Goal: Information Seeking & Learning: Learn about a topic

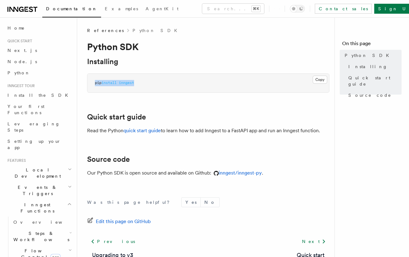
drag, startPoint x: 148, startPoint y: 81, endPoint x: 91, endPoint y: 83, distance: 57.2
click at [91, 83] on pre "pip install inngest" at bounding box center [208, 83] width 242 height 19
copy span "pip install inngest"
click at [128, 86] on pre "pip install inngest" at bounding box center [208, 83] width 242 height 19
click at [130, 82] on span "inngest" at bounding box center [126, 83] width 15 height 4
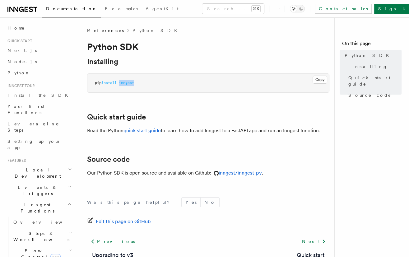
click at [130, 82] on span "inngest" at bounding box center [126, 83] width 15 height 4
copy span "inngest"
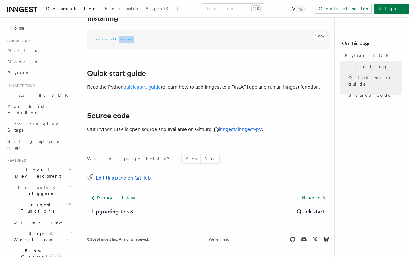
scroll to position [43, 0]
click at [141, 86] on link "quick start guide" at bounding box center [141, 87] width 37 height 6
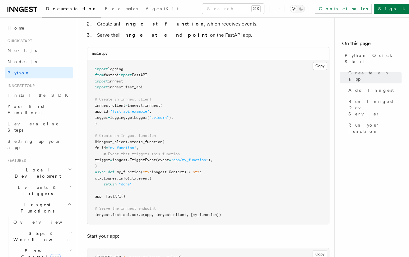
scroll to position [418, 0]
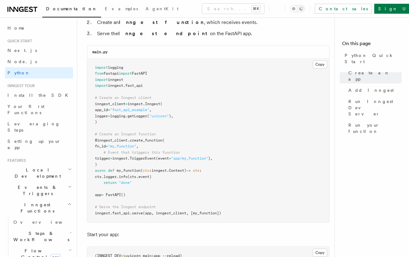
click at [147, 88] on pre "import logging from fastapi import FastAPI import inngest import inngest . fast…" at bounding box center [208, 140] width 242 height 164
click at [118, 83] on span "inngest" at bounding box center [115, 85] width 15 height 4
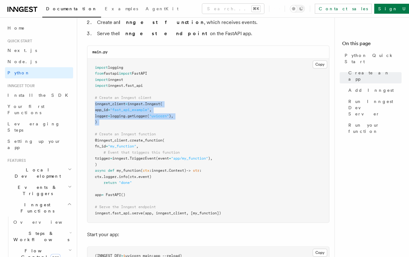
drag, startPoint x: 136, startPoint y: 124, endPoint x: 89, endPoint y: 102, distance: 52.0
click at [89, 102] on pre "import logging from fastapi import FastAPI import inngest import inngest . fast…" at bounding box center [208, 140] width 242 height 164
copy code "inngest_client = inngest . Inngest ( app_id = "fast_api_example" , logger = log…"
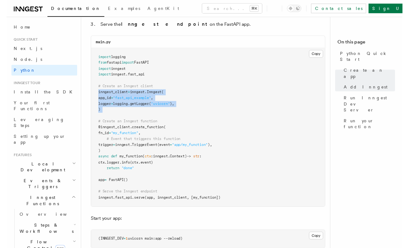
scroll to position [405, 0]
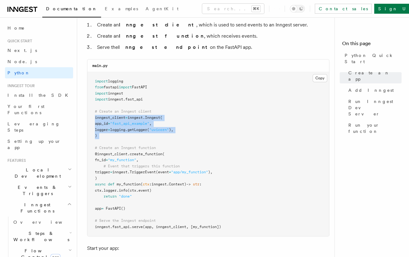
copy code "inngest_client = inngest . Inngest ( app_id = "fast_api_example" , logger = log…"
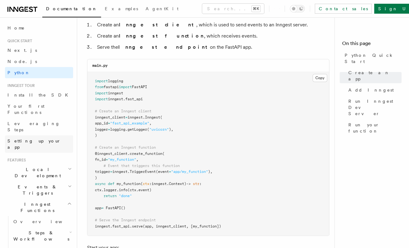
click at [44, 139] on span "Setting up your app" at bounding box center [33, 144] width 53 height 11
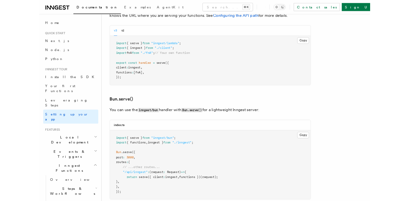
scroll to position [691, 0]
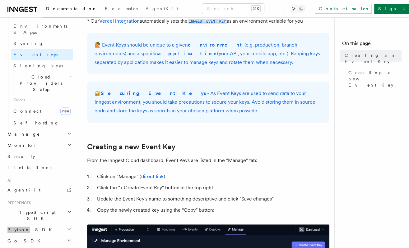
scroll to position [194, 0]
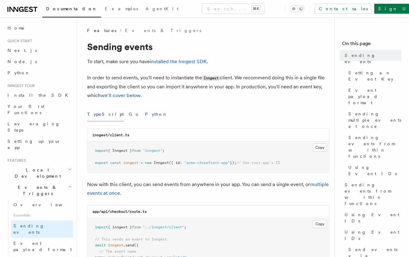
click at [145, 117] on button "Python" at bounding box center [156, 114] width 23 height 14
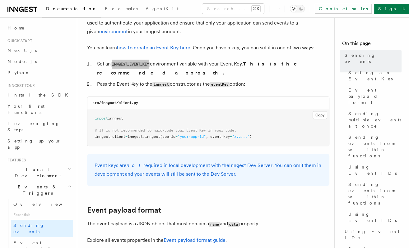
scroll to position [523, 0]
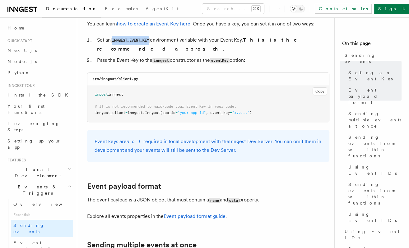
click at [207, 91] on pre "import inngest # It is not recommended to hard-code your Event Key in your code…" at bounding box center [208, 104] width 242 height 37
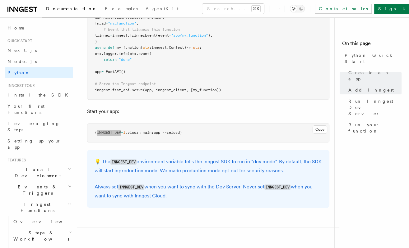
scroll to position [538, 0]
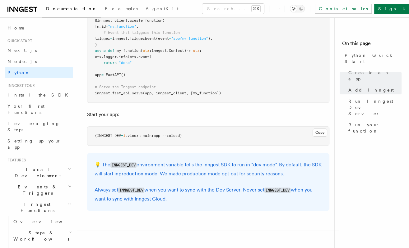
click at [122, 134] on span "=" at bounding box center [122, 136] width 2 height 4
drag, startPoint x: 126, startPoint y: 131, endPoint x: 97, endPoint y: 130, distance: 29.2
click at [97, 134] on span "(INNGEST_DEV = 1 uvicorn main:app --reload)" at bounding box center [138, 136] width 87 height 4
copy span "INNGEST_DEV = 1"
